Goal: Understand process/instructions

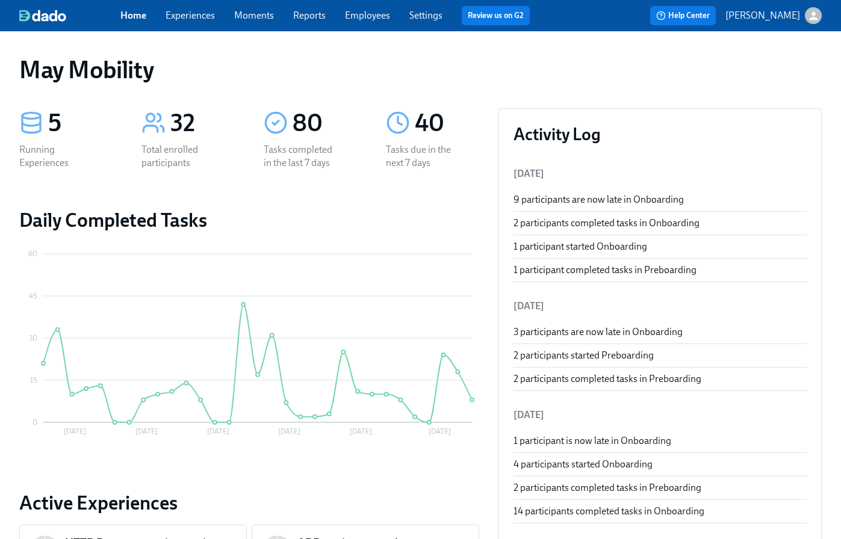
click at [191, 13] on link "Experiences" at bounding box center [190, 15] width 49 height 11
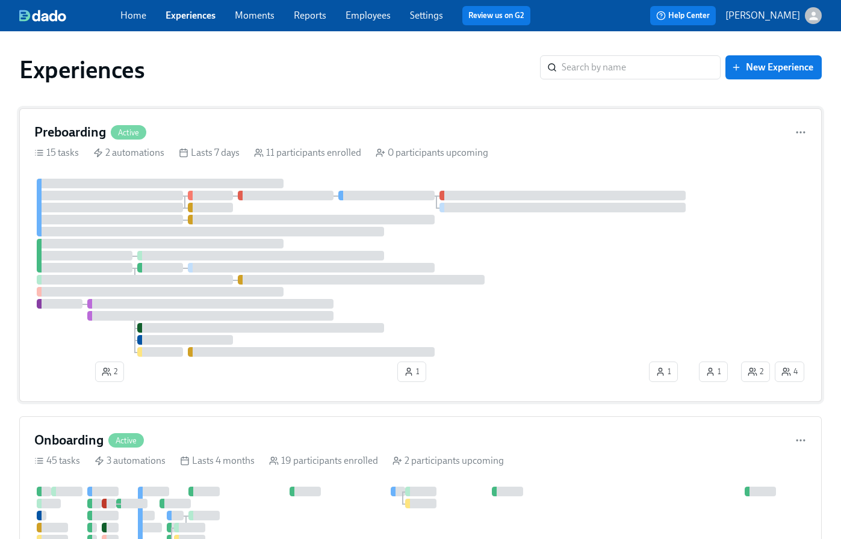
click at [74, 151] on div "15 tasks" at bounding box center [56, 152] width 45 height 13
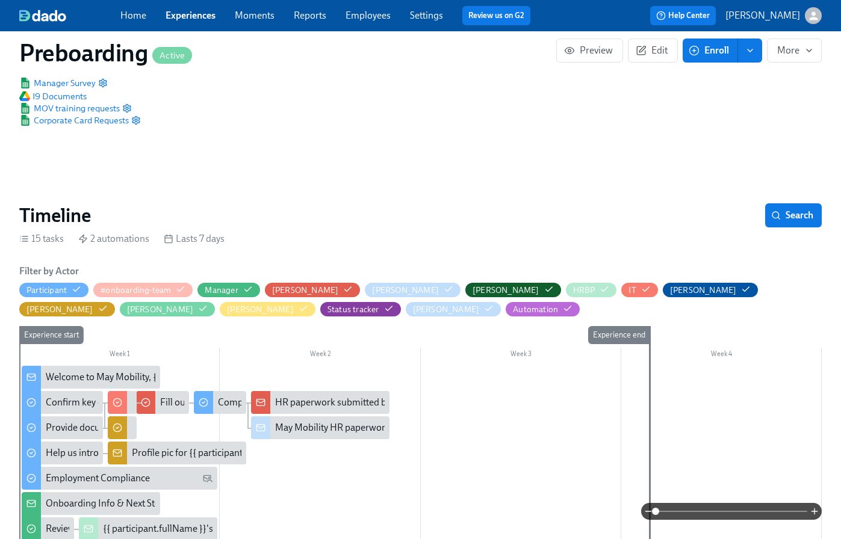
scroll to position [140, 0]
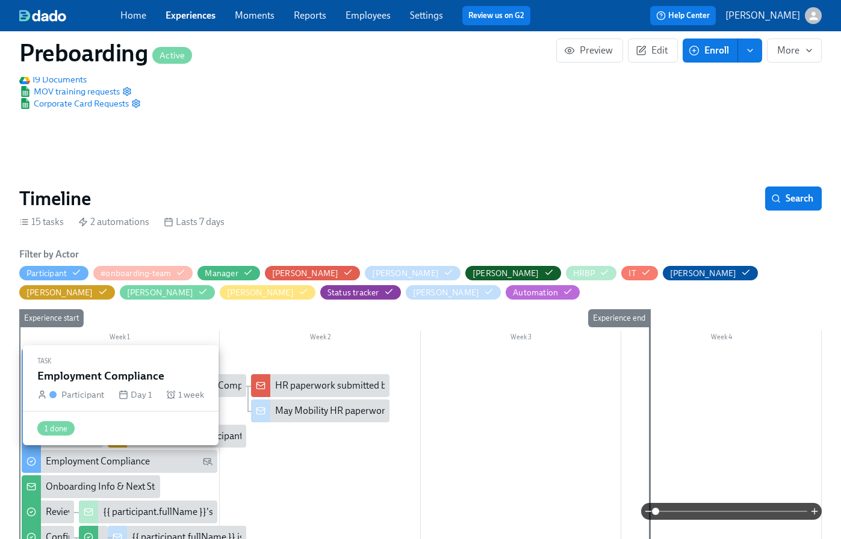
click at [67, 459] on div "Employment Compliance" at bounding box center [98, 461] width 104 height 13
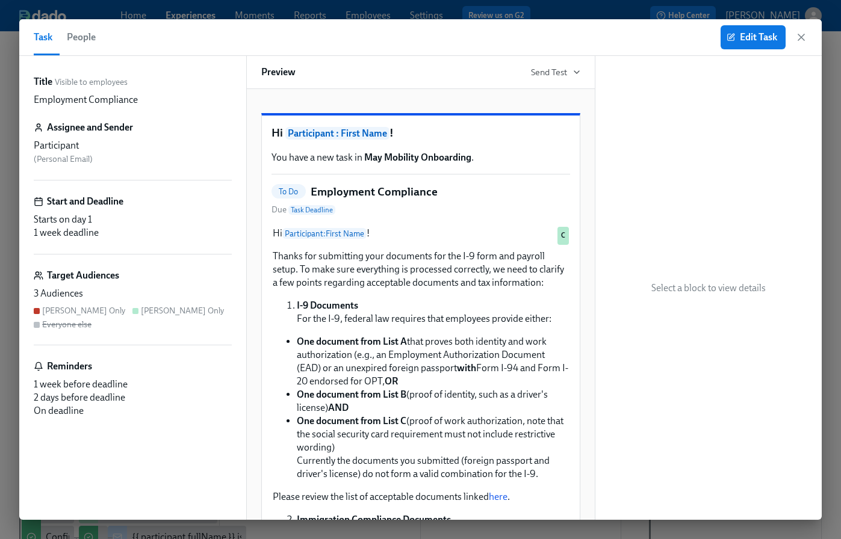
click at [78, 48] on button "People" at bounding box center [81, 37] width 43 height 36
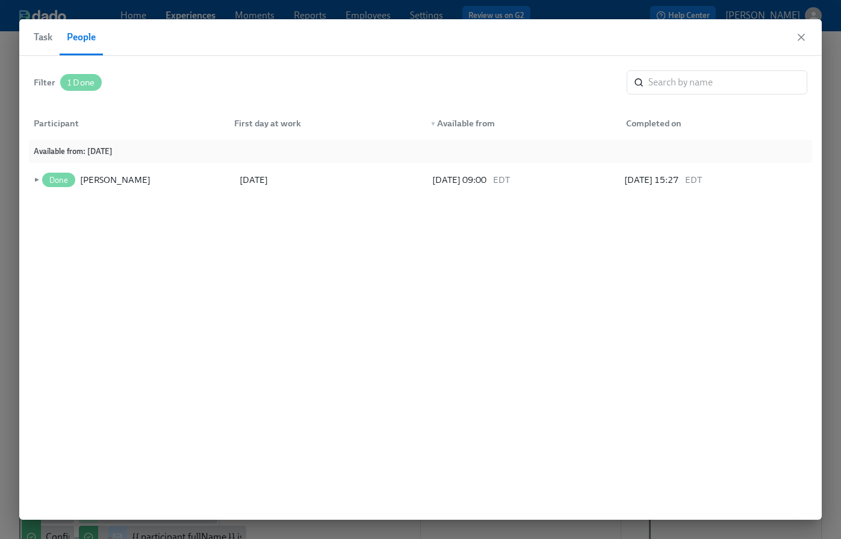
click at [28, 38] on div "Task People" at bounding box center [420, 37] width 802 height 37
click at [40, 31] on span "Task" at bounding box center [43, 37] width 19 height 17
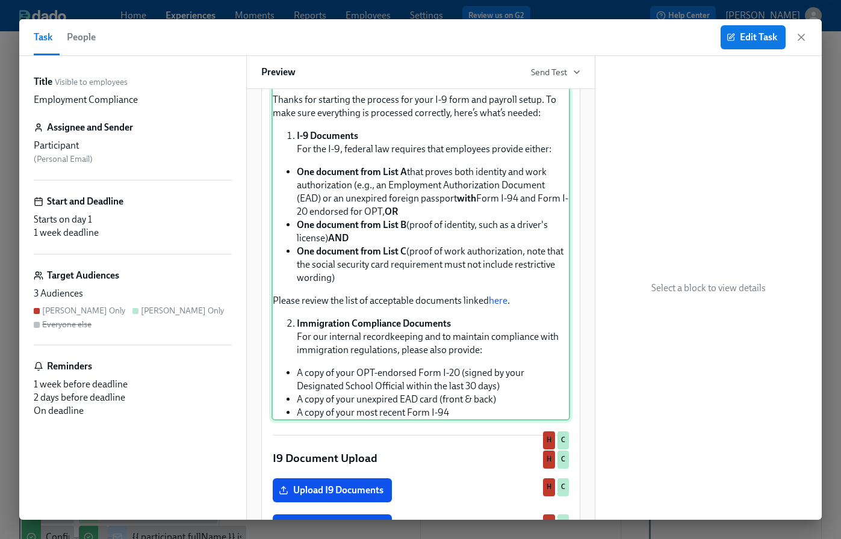
scroll to position [660, 0]
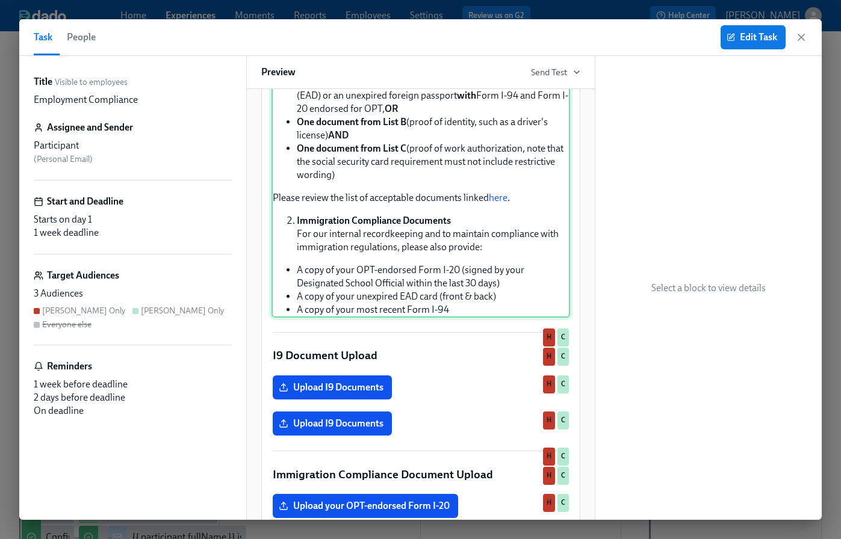
click at [445, 316] on div "Hi Participant : First Name ! Thanks for starting the process for your I-9 form…" at bounding box center [421, 142] width 299 height 352
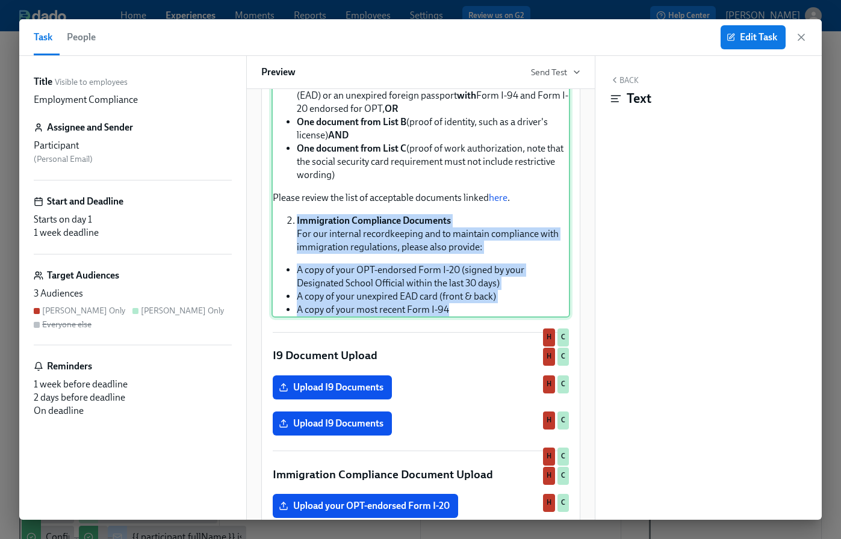
drag, startPoint x: 455, startPoint y: 338, endPoint x: 288, endPoint y: 245, distance: 190.8
click at [288, 245] on div "Hi Participant : First Name ! Thanks for starting the process for your I-9 form…" at bounding box center [421, 142] width 299 height 352
copy div "Immigration Compliance Documents For our internal recordkeeping and to maintain…"
click at [798, 36] on icon "button" at bounding box center [801, 37] width 12 height 12
